Goal: Navigation & Orientation: Understand site structure

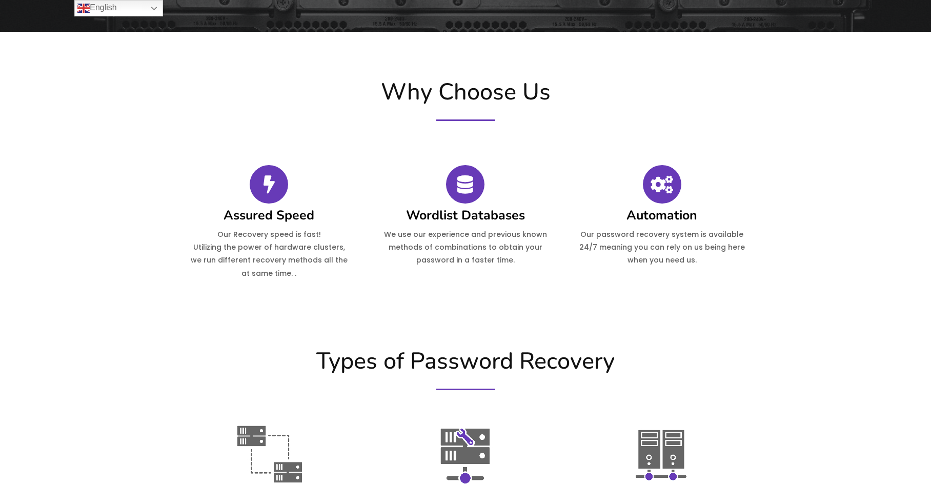
scroll to position [102, 0]
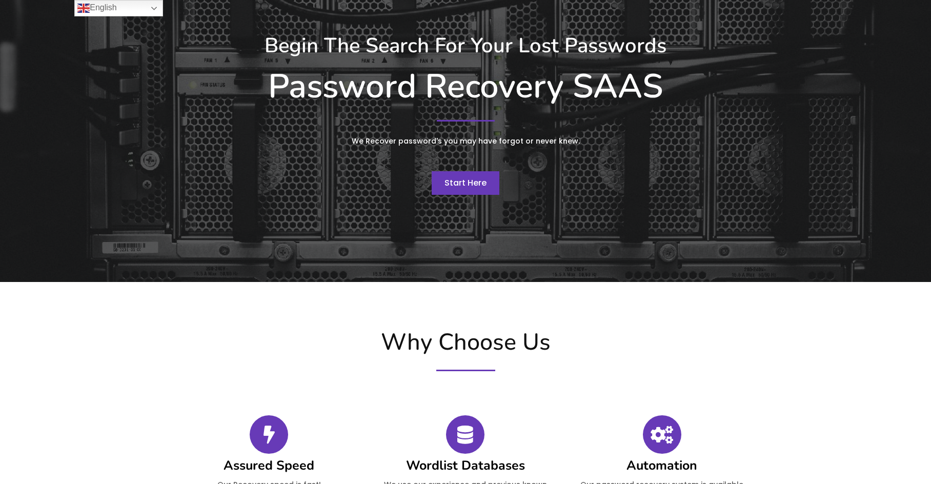
click at [474, 181] on span "Start Here" at bounding box center [465, 183] width 42 height 12
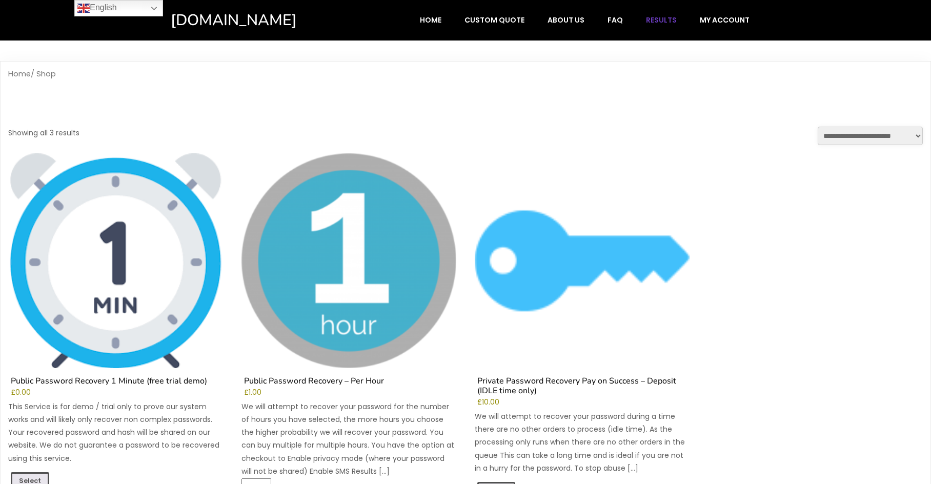
click at [657, 17] on span "Results" at bounding box center [661, 19] width 31 height 9
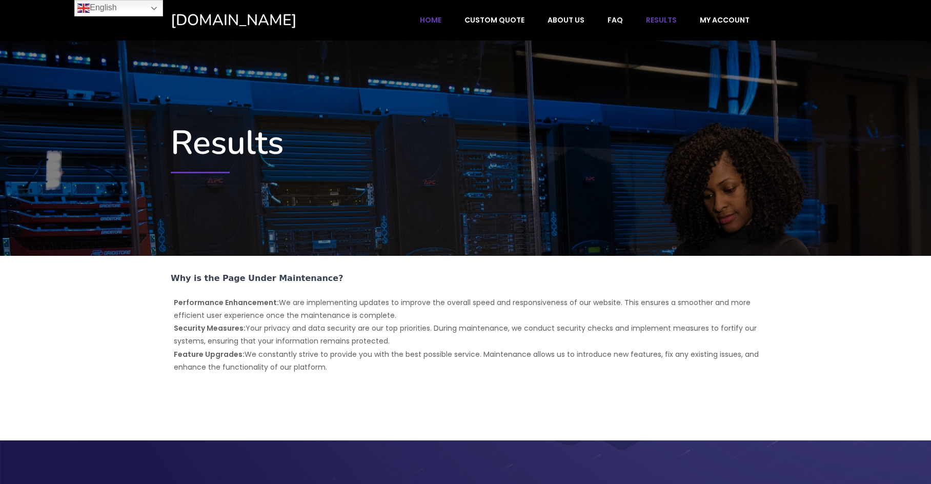
click at [441, 20] on span "Home" at bounding box center [431, 19] width 22 height 9
click at [489, 23] on span "Custom Quote" at bounding box center [494, 19] width 60 height 9
click at [572, 25] on span "About Us" at bounding box center [565, 19] width 37 height 9
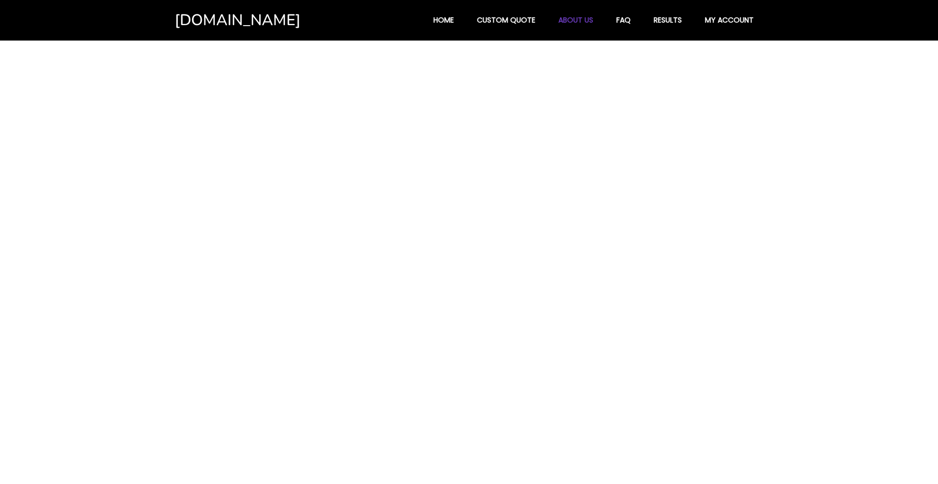
click at [574, 21] on html "Hashcat.Online Home Custom Quote About Us FAQ Results My account" at bounding box center [469, 20] width 938 height 40
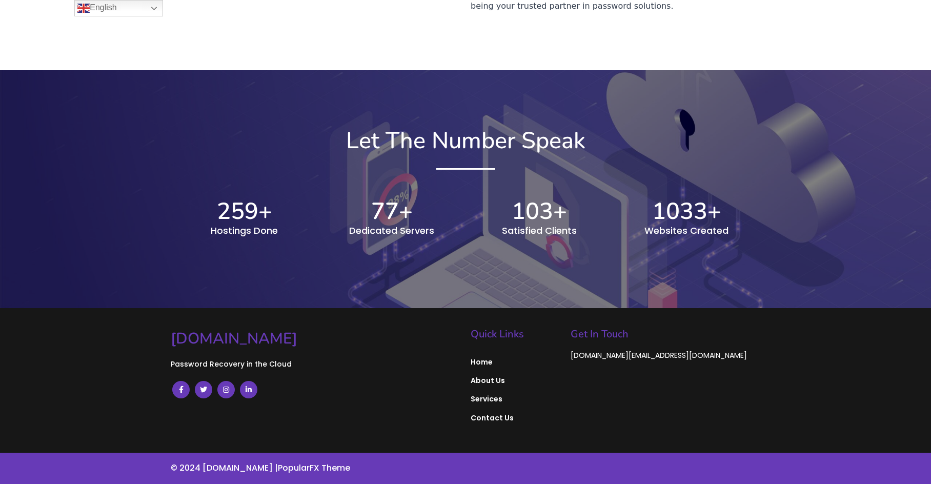
scroll to position [1015, 0]
